Goal: Information Seeking & Learning: Learn about a topic

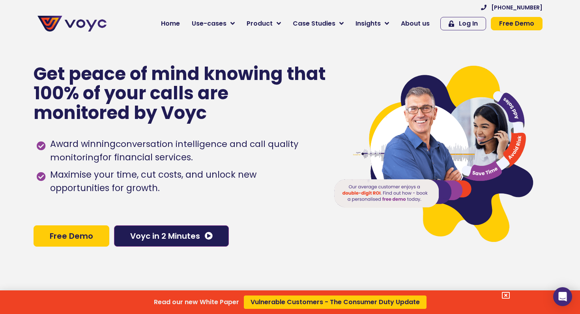
click at [417, 22] on div "Read our new White Paper Vulnerable Customers - The Consumer Duty Update" at bounding box center [290, 157] width 580 height 314
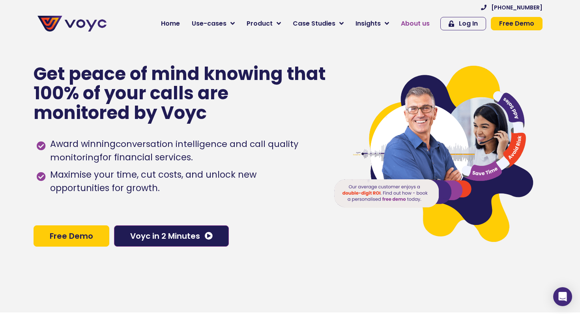
click at [407, 23] on span "About us" at bounding box center [415, 23] width 29 height 9
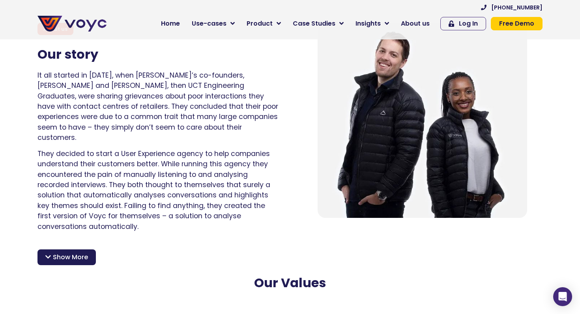
scroll to position [529, 0]
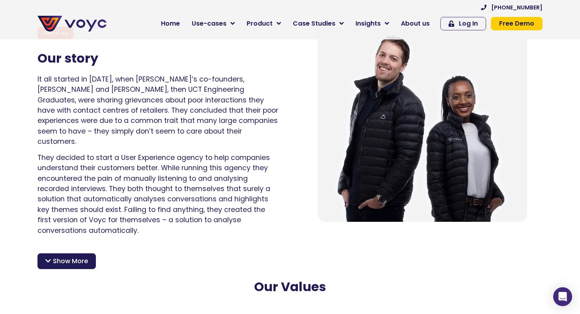
click at [93, 280] on h2 "Our Values" at bounding box center [290, 287] width 500 height 15
click at [88, 258] on div "Show More" at bounding box center [66, 262] width 58 height 16
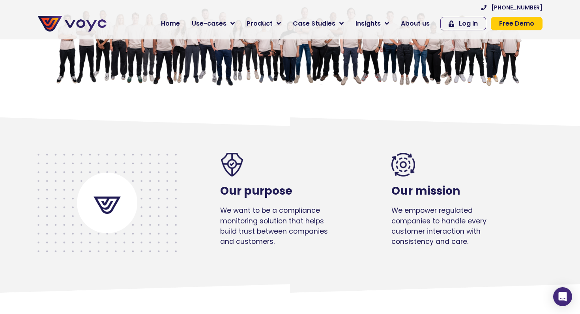
scroll to position [0, 0]
